Goal: Find specific page/section

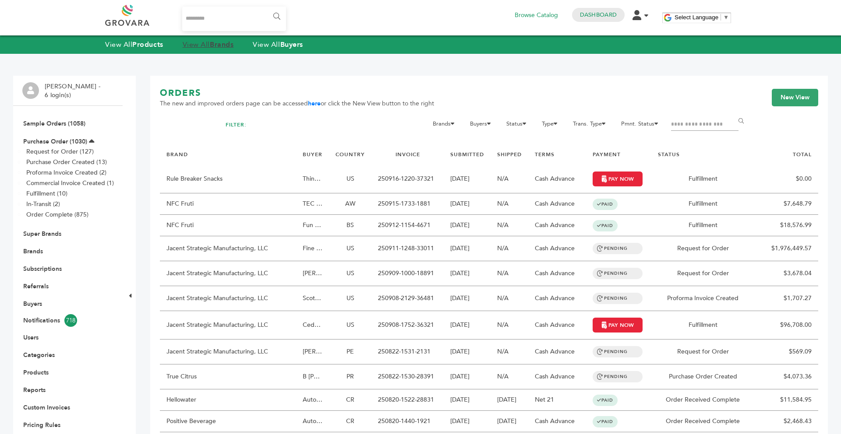
click at [199, 45] on link "View All Brands" at bounding box center [208, 45] width 51 height 10
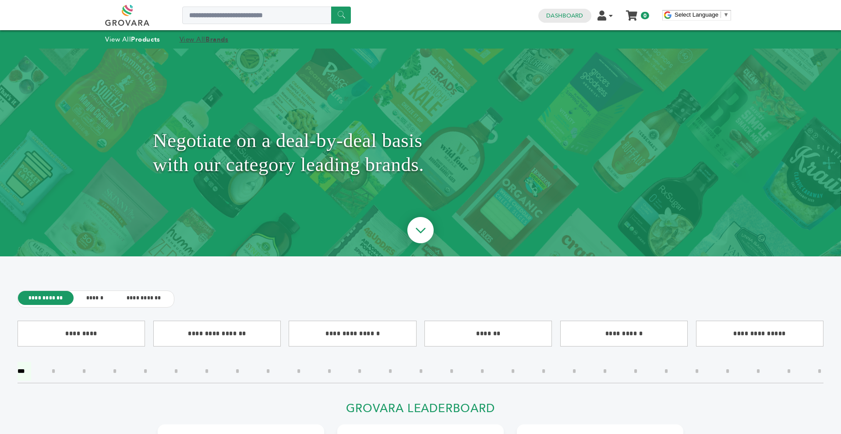
click at [201, 41] on link "View All Brands" at bounding box center [203, 39] width 49 height 9
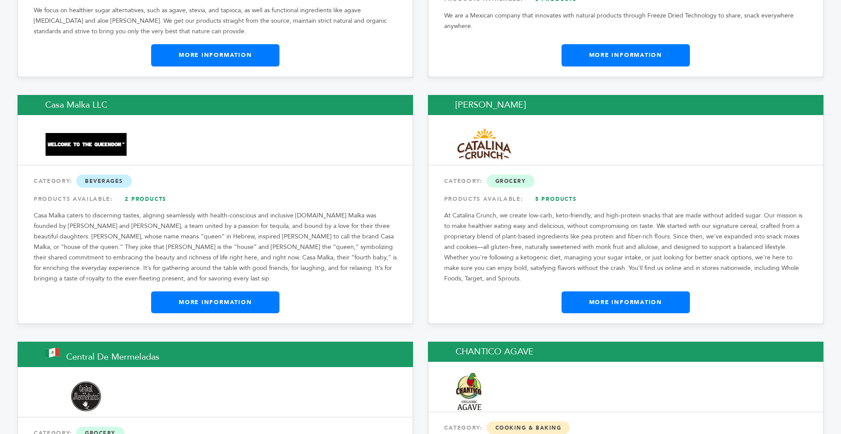
scroll to position [3082, 0]
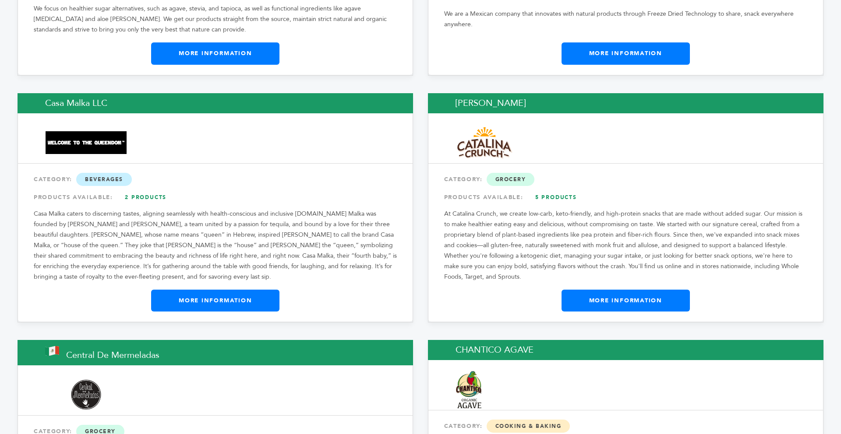
click at [600, 290] on link "More Information" at bounding box center [625, 301] width 128 height 22
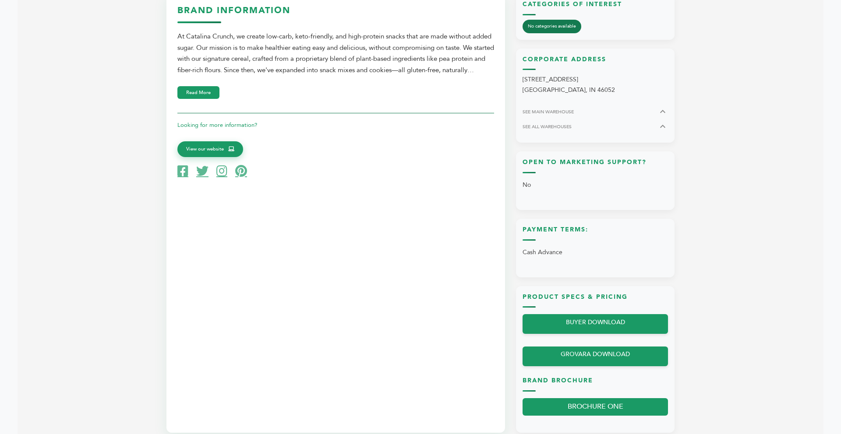
scroll to position [420, 0]
click at [289, 250] on div "Brand Information At [GEOGRAPHIC_DATA], we create low-carb, keto-friendly, and …" at bounding box center [335, 213] width 338 height 440
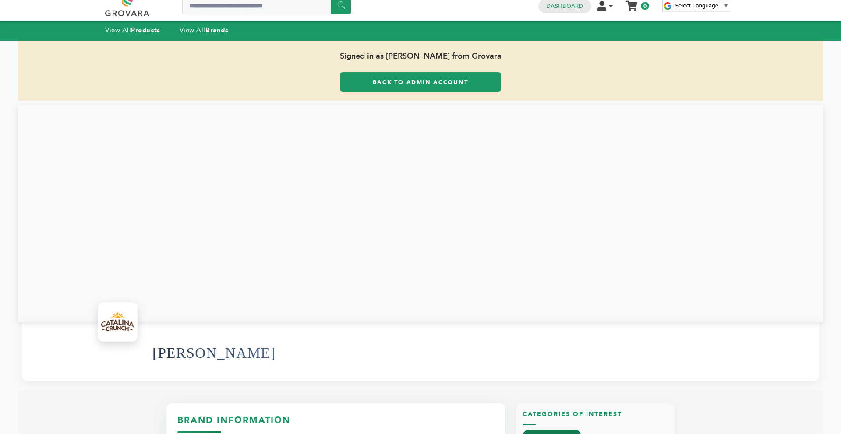
scroll to position [0, 0]
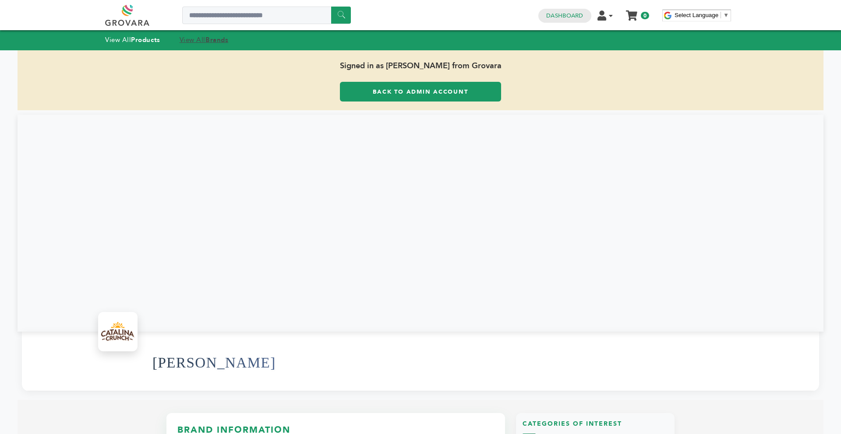
click at [210, 42] on strong "Brands" at bounding box center [216, 39] width 23 height 9
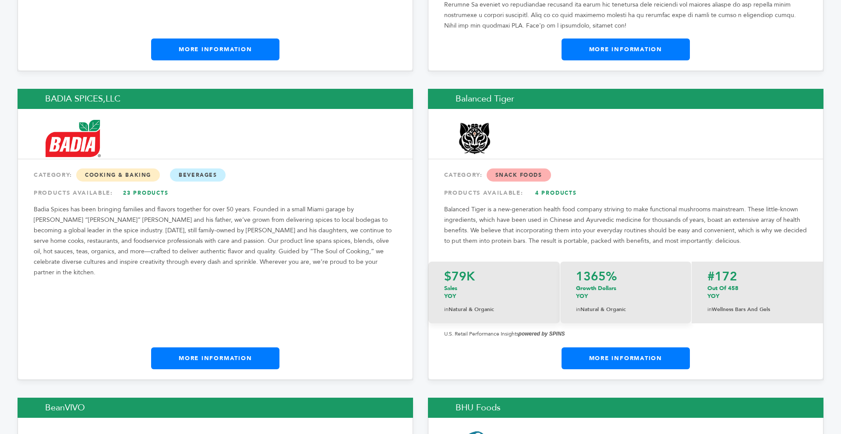
scroll to position [1979, 0]
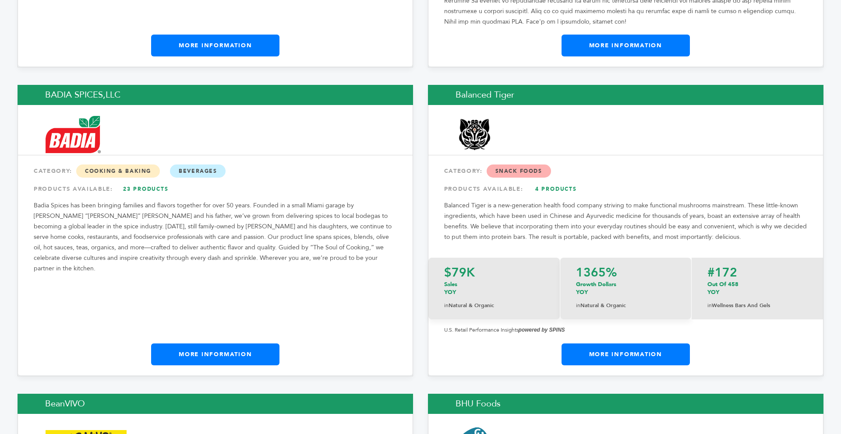
click at [214, 344] on link "More Information" at bounding box center [215, 355] width 128 height 22
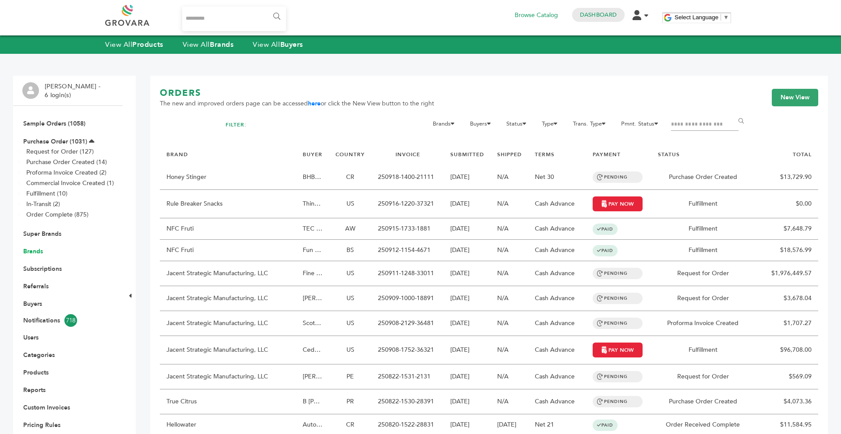
click at [34, 251] on link "Brands" at bounding box center [33, 251] width 20 height 8
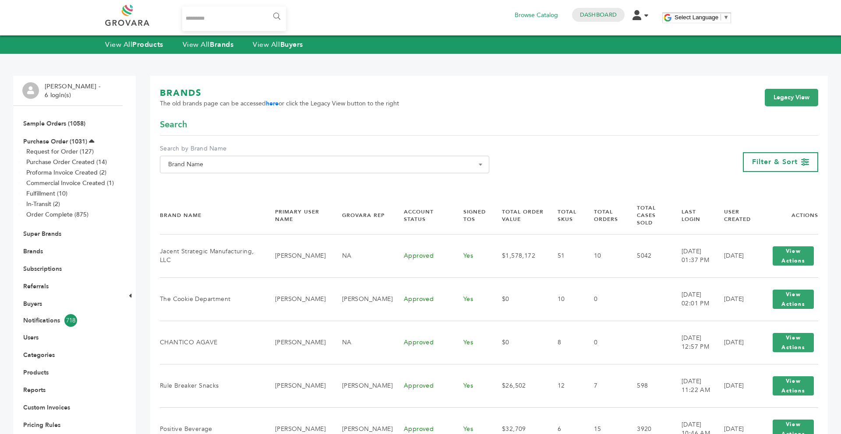
click at [260, 165] on span "Brand Name" at bounding box center [325, 164] width 320 height 12
click at [226, 183] on input "Search" at bounding box center [324, 180] width 325 height 11
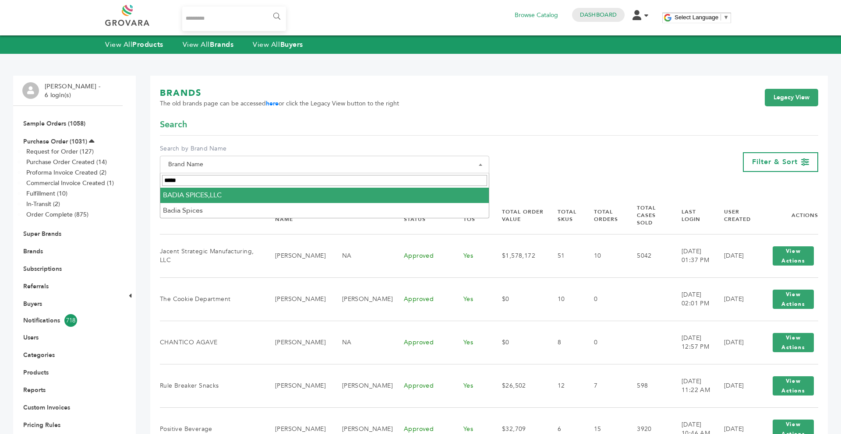
type input "*****"
select select "**********"
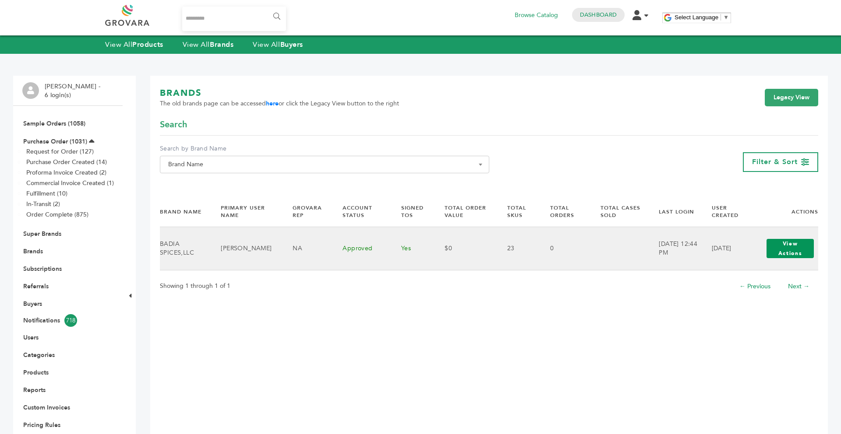
click at [791, 250] on button "View Actions" at bounding box center [789, 248] width 47 height 19
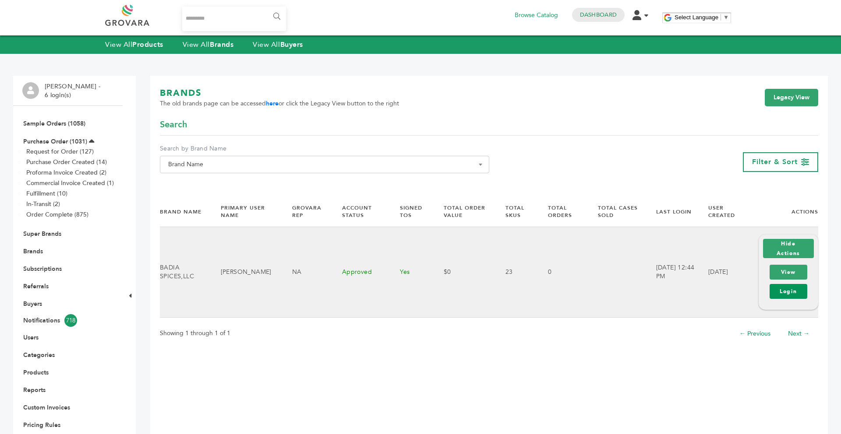
click at [785, 288] on link "Login" at bounding box center [788, 291] width 38 height 15
